Goal: Check status: Check status

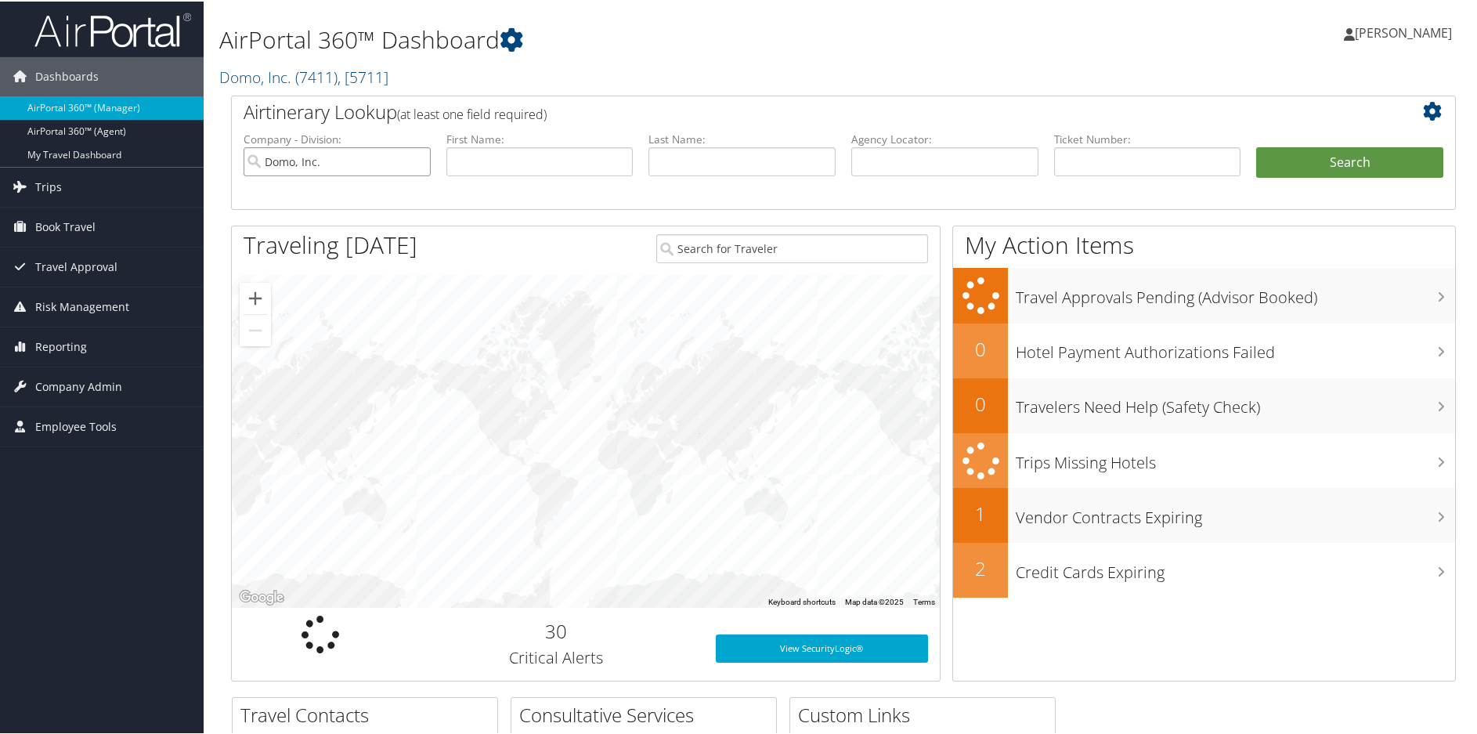
click at [415, 161] on input "Domo, Inc." at bounding box center [337, 160] width 187 height 29
click at [901, 160] on input "text" at bounding box center [944, 160] width 187 height 29
paste input "DDDR03"
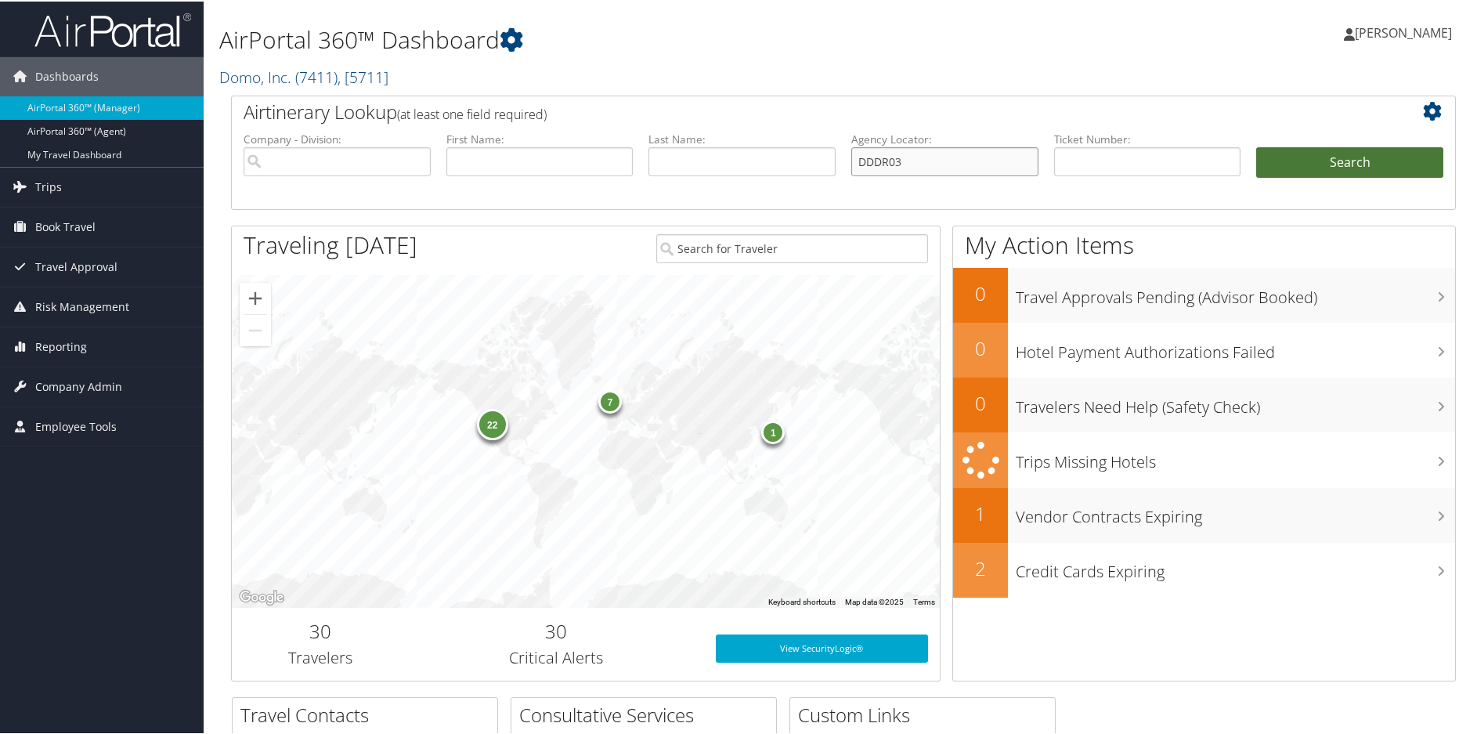
type input "DDDR03"
click at [1328, 159] on button "Search" at bounding box center [1349, 161] width 187 height 31
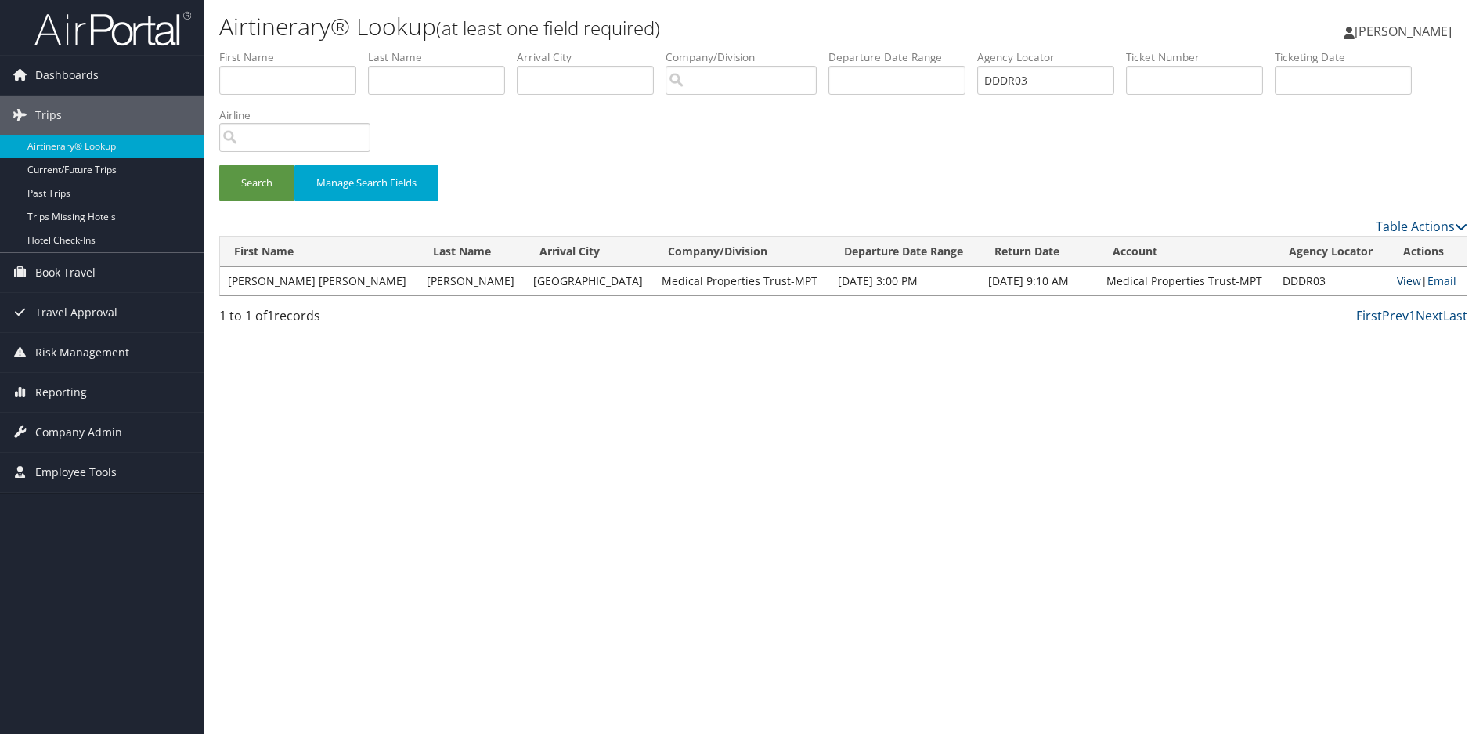
click at [1397, 273] on link "View" at bounding box center [1409, 280] width 24 height 15
